Goal: Transaction & Acquisition: Purchase product/service

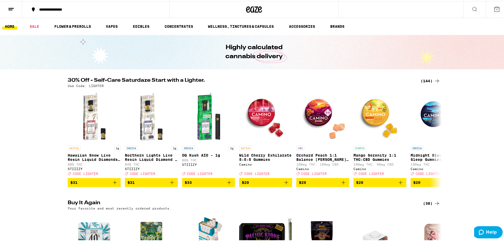
click at [430, 81] on div "(144)" at bounding box center [430, 80] width 20 height 6
click at [433, 80] on icon at bounding box center [436, 80] width 6 height 6
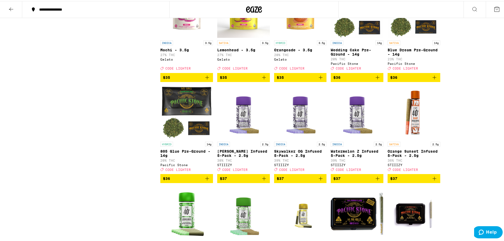
scroll to position [2115, 0]
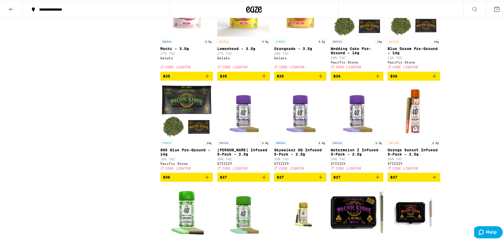
click at [432, 78] on icon "Add to bag" at bounding box center [434, 75] width 6 height 6
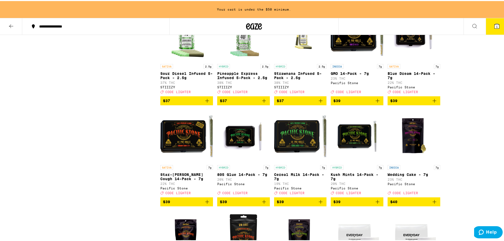
scroll to position [2316, 0]
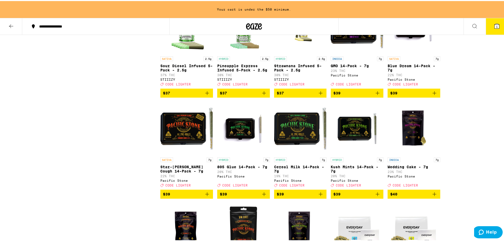
click at [432, 95] on icon "Add to bag" at bounding box center [434, 92] width 6 height 6
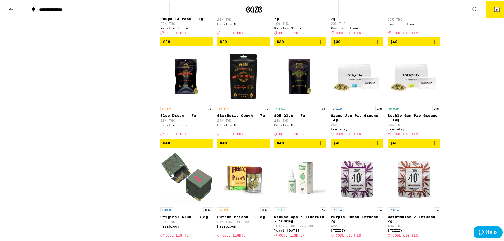
scroll to position [2458, 0]
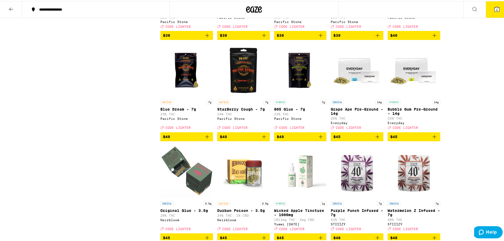
click at [207, 139] on icon "Add to bag" at bounding box center [207, 135] width 6 height 6
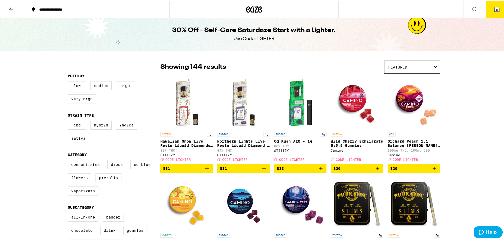
scroll to position [0, 0]
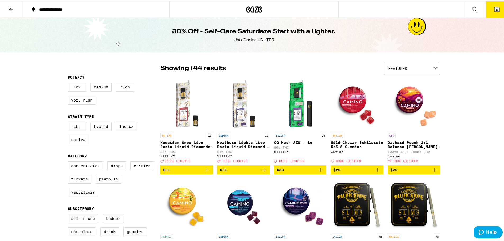
click at [101, 182] on label "Prerolls" at bounding box center [108, 177] width 26 height 9
click at [69, 161] on input "Prerolls" at bounding box center [69, 161] width 0 height 0
checkbox input "true"
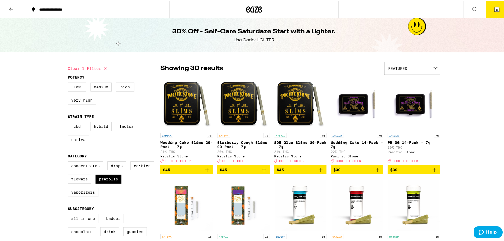
click at [78, 181] on label "Flowers" at bounding box center [80, 177] width 24 height 9
click at [69, 161] on input "Flowers" at bounding box center [69, 161] width 0 height 0
checkbox input "true"
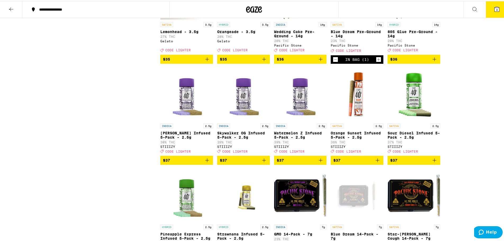
scroll to position [555, 0]
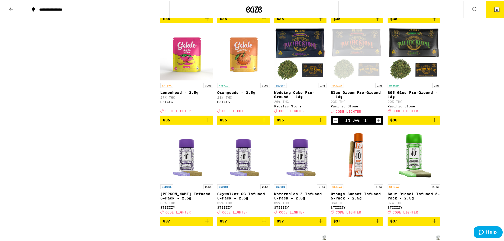
click at [496, 12] on button "3" at bounding box center [496, 8] width 22 height 16
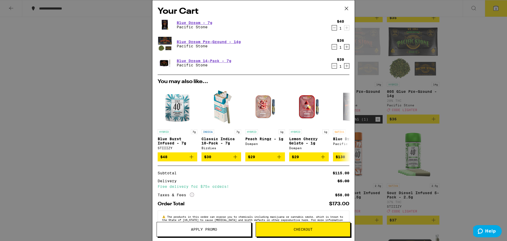
click at [346, 8] on icon at bounding box center [347, 8] width 8 height 8
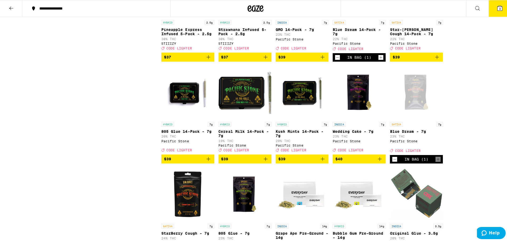
scroll to position [793, 0]
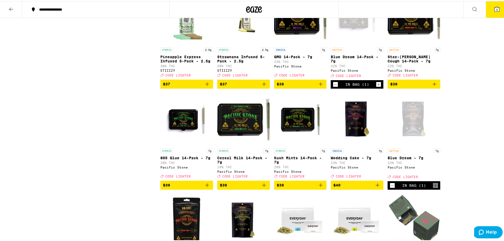
click at [494, 9] on icon at bounding box center [496, 8] width 5 height 5
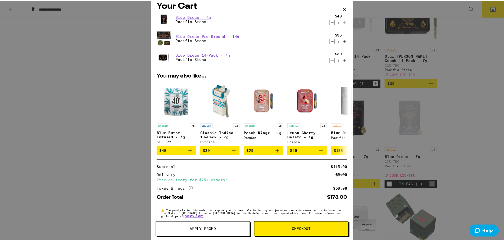
scroll to position [17, 0]
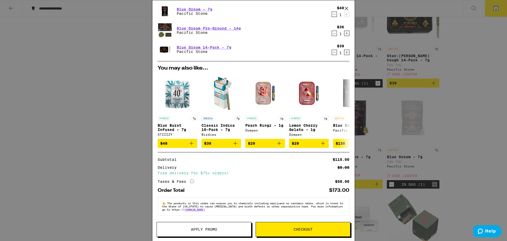
click at [198, 226] on button "Apply Promo" at bounding box center [204, 229] width 95 height 15
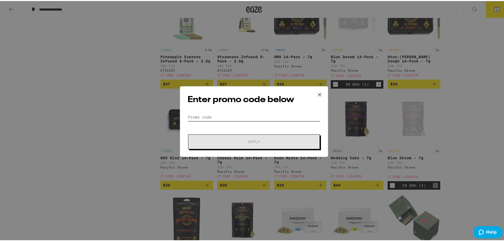
click at [233, 114] on input "Promo Code" at bounding box center [253, 116] width 133 height 8
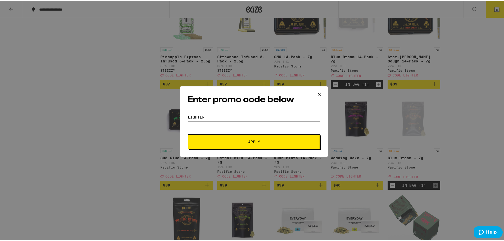
type input "lighter"
click at [188, 133] on button "Apply" at bounding box center [254, 140] width 132 height 15
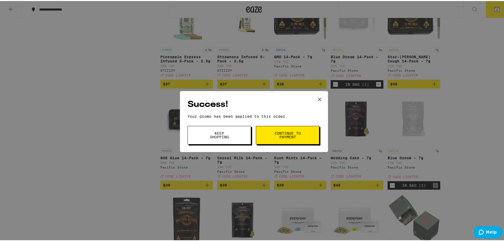
click at [226, 133] on span "Keep Shopping" at bounding box center [219, 133] width 27 height 7
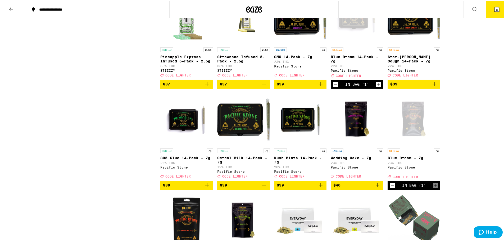
click at [494, 12] on button "3" at bounding box center [496, 8] width 22 height 16
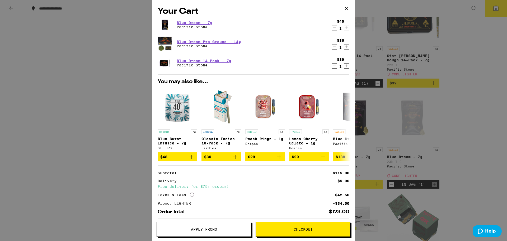
click at [465, 133] on div "Your Cart Blue Dream - 7g Pacific Stone $40 1 Blue Dream Pre-Ground - 14g Pacif…" at bounding box center [253, 120] width 507 height 241
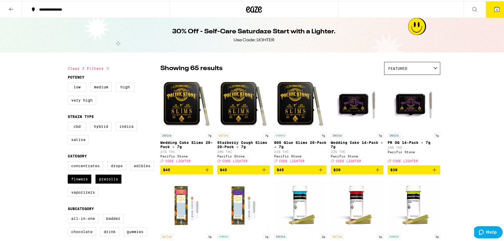
click at [412, 72] on div "Featured" at bounding box center [412, 67] width 56 height 12
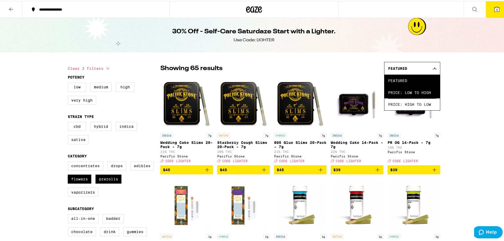
click at [413, 89] on span "Price: Low to High" at bounding box center [412, 91] width 48 height 12
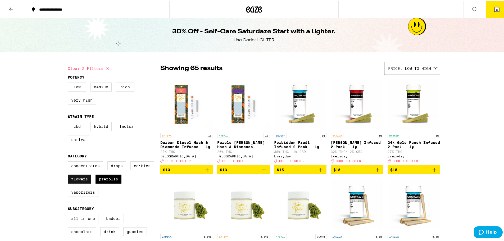
click at [84, 180] on label "Flowers" at bounding box center [80, 177] width 24 height 9
click at [69, 161] on input "Flowers" at bounding box center [69, 161] width 0 height 0
checkbox input "false"
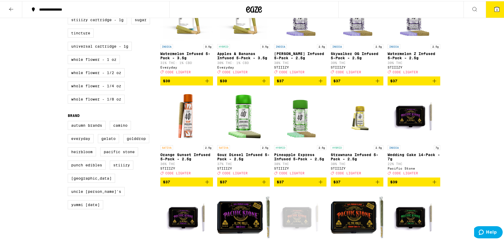
scroll to position [344, 0]
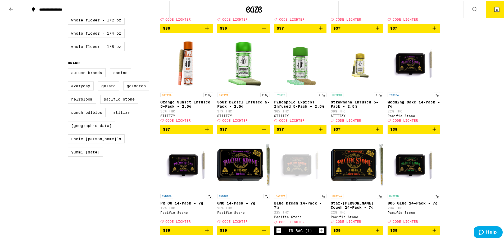
click at [496, 10] on span "3" at bounding box center [497, 8] width 2 height 3
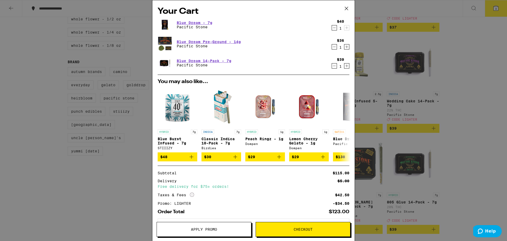
click at [332, 28] on icon "Decrement" at bounding box center [334, 28] width 5 height 6
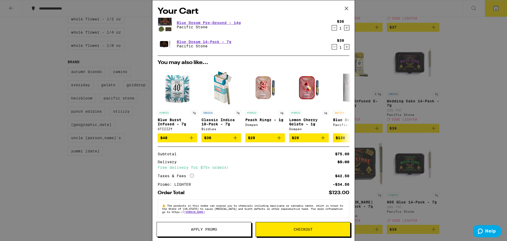
click at [453, 121] on div "Your Cart Blue Dream Pre-Ground - 14g Pacific Stone $36 1 Blue Dream 14-Pack - …" at bounding box center [253, 120] width 507 height 241
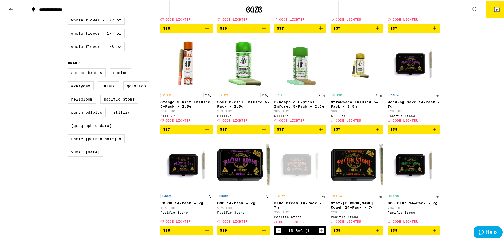
click at [252, 8] on icon at bounding box center [254, 9] width 16 height 10
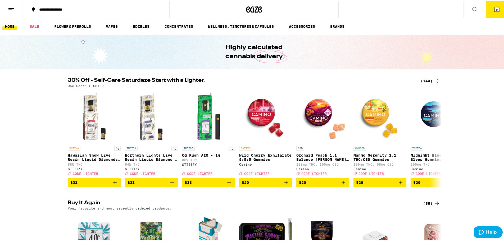
click at [494, 6] on icon at bounding box center [496, 8] width 5 height 5
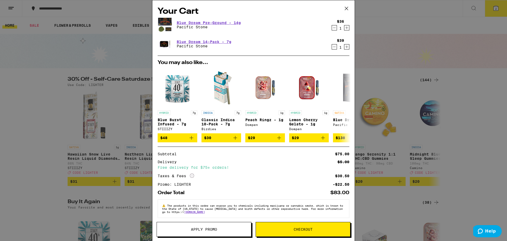
click at [474, 109] on div "Your Cart Blue Dream Pre-Ground - 14g Pacific Stone $36 1 Blue Dream 14-Pack - …" at bounding box center [253, 120] width 507 height 241
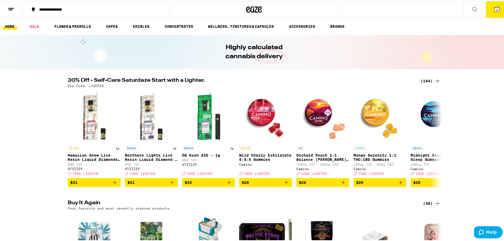
click at [427, 79] on div "(144)" at bounding box center [430, 80] width 20 height 6
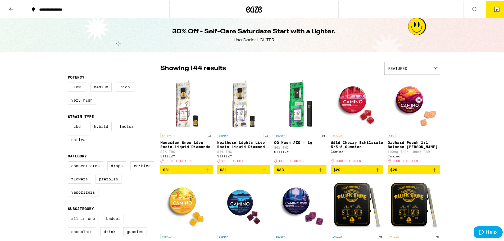
click at [405, 64] on div "Featured" at bounding box center [412, 67] width 56 height 12
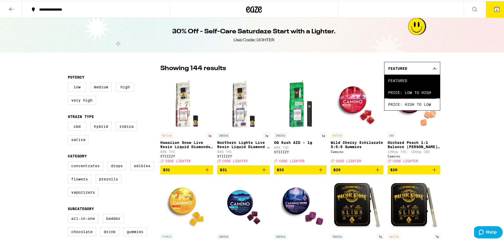
click at [416, 90] on span "Price: Low to High" at bounding box center [412, 91] width 48 height 12
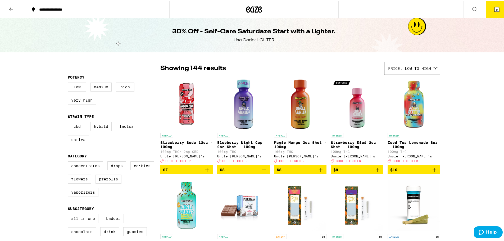
click at [266, 7] on div at bounding box center [253, 8] width 169 height 17
click at [254, 7] on icon at bounding box center [254, 9] width 16 height 10
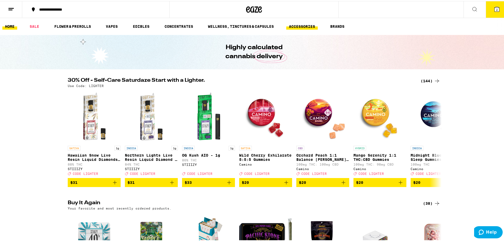
click at [308, 22] on link "ACCESSORIES" at bounding box center [301, 25] width 31 height 6
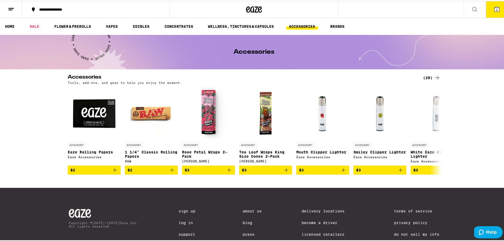
click at [428, 76] on div "(29)" at bounding box center [431, 76] width 17 height 6
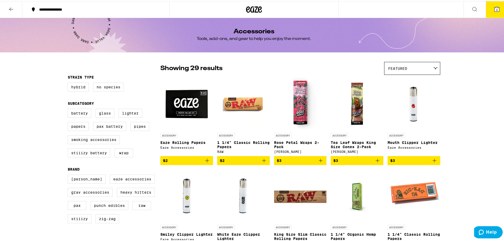
click at [494, 8] on icon at bounding box center [496, 8] width 5 height 5
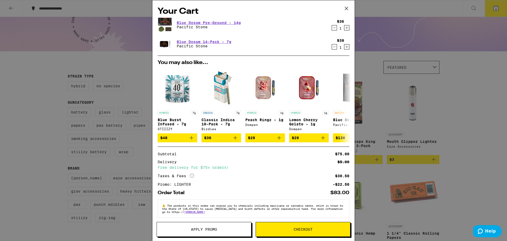
click at [346, 8] on icon at bounding box center [347, 8] width 8 height 8
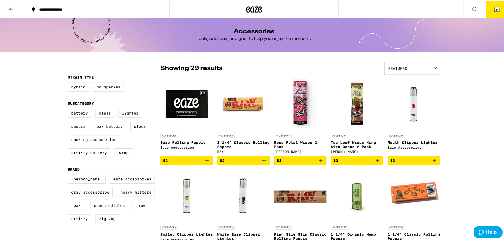
click at [250, 7] on icon at bounding box center [254, 9] width 16 height 10
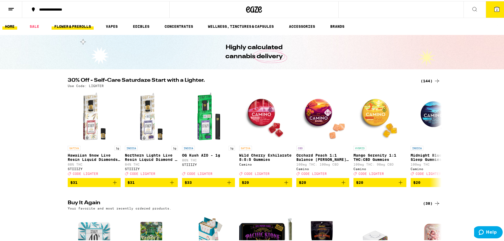
click at [82, 26] on link "FLOWER & PREROLLS" at bounding box center [73, 25] width 42 height 6
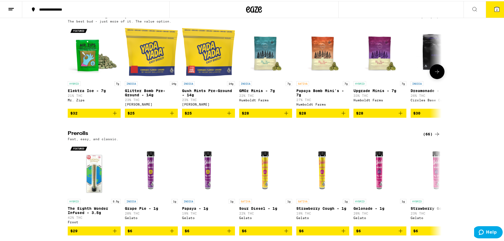
scroll to position [264, 0]
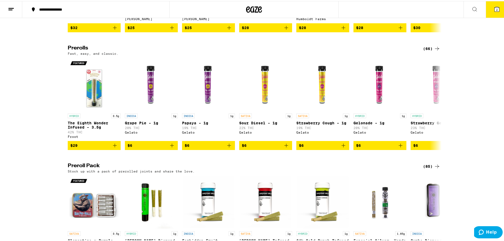
click at [434, 51] on icon at bounding box center [436, 47] width 6 height 6
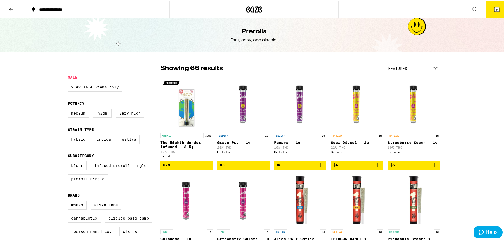
click at [427, 69] on div "Featured" at bounding box center [412, 67] width 56 height 12
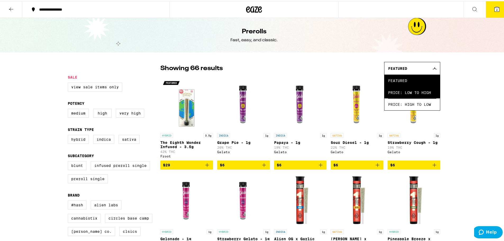
click at [415, 89] on span "Price: Low to High" at bounding box center [412, 91] width 48 height 12
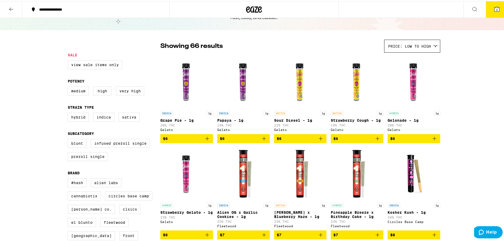
scroll to position [53, 0]
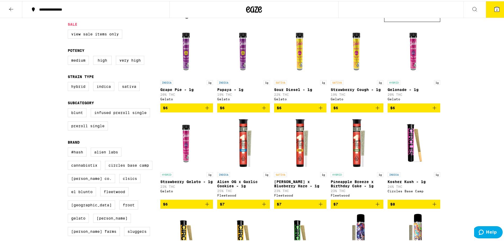
click at [205, 206] on icon "Add to bag" at bounding box center [207, 203] width 6 height 6
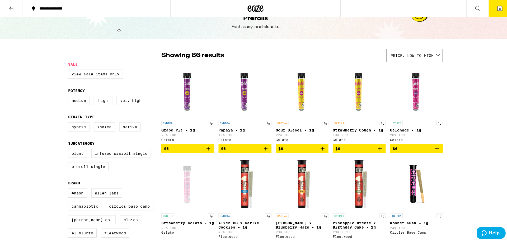
scroll to position [0, 0]
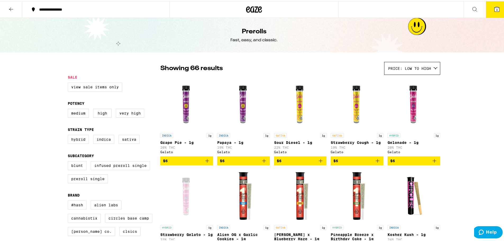
click at [490, 13] on button "3" at bounding box center [496, 8] width 22 height 16
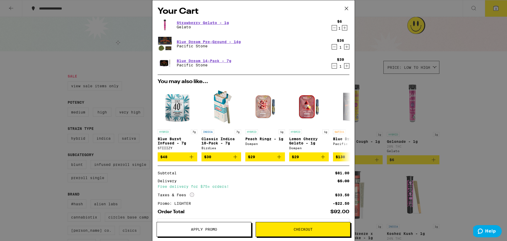
click at [302, 233] on button "Checkout" at bounding box center [303, 229] width 95 height 15
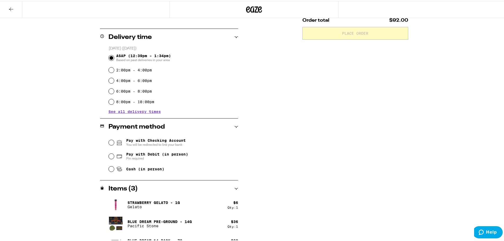
scroll to position [132, 0]
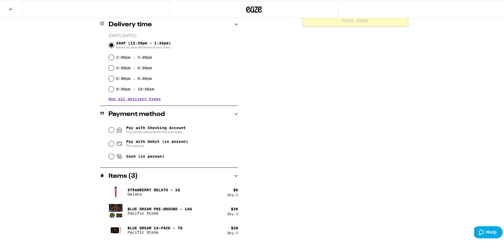
click at [145, 155] on span "Cash (in person)" at bounding box center [145, 155] width 38 height 4
click at [114, 155] on input "Cash (in person)" at bounding box center [111, 155] width 5 height 5
radio input "true"
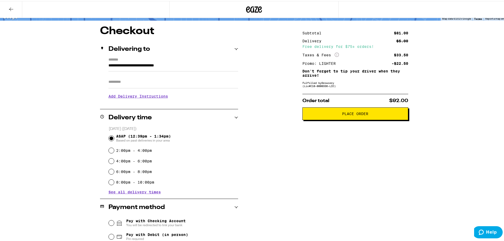
scroll to position [0, 0]
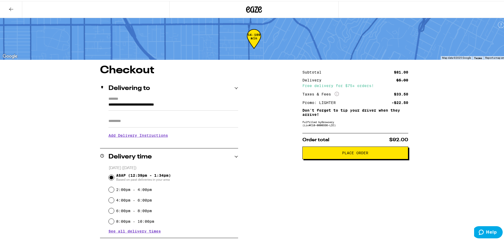
click at [367, 154] on span "Place Order" at bounding box center [355, 152] width 97 height 4
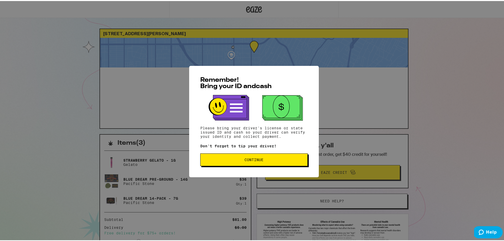
click at [258, 156] on button "Continue" at bounding box center [253, 158] width 107 height 13
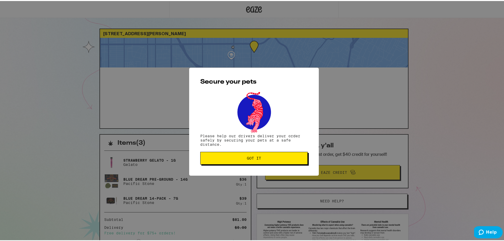
click at [258, 156] on span "Got it" at bounding box center [254, 157] width 14 height 4
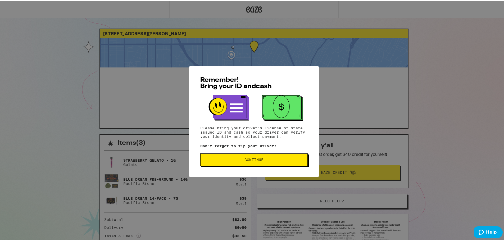
click at [269, 168] on div "Remember! Bring your ID and cash Please bring your driver's license or state is…" at bounding box center [254, 120] width 130 height 111
click at [269, 161] on button "Continue" at bounding box center [253, 158] width 107 height 13
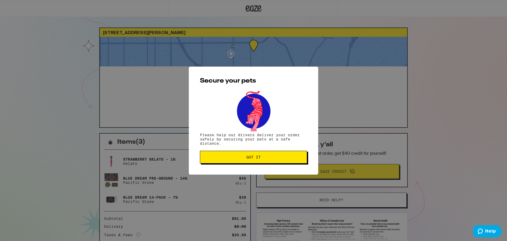
click at [270, 157] on span "Got it" at bounding box center [254, 157] width 98 height 4
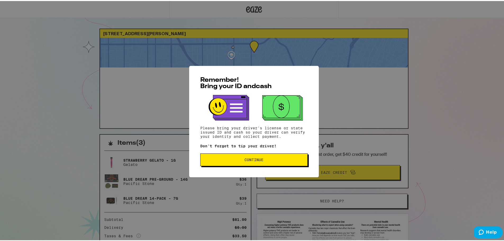
click at [222, 158] on span "Continue" at bounding box center [254, 159] width 98 height 4
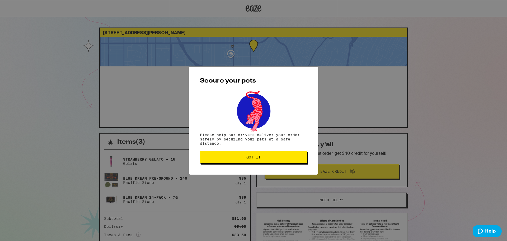
click at [223, 158] on span "Got it" at bounding box center [254, 157] width 98 height 4
